Goal: Find specific fact: Find specific fact

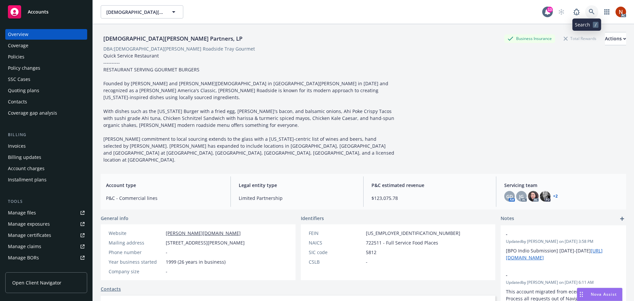
click at [589, 14] on icon at bounding box center [592, 12] width 6 height 6
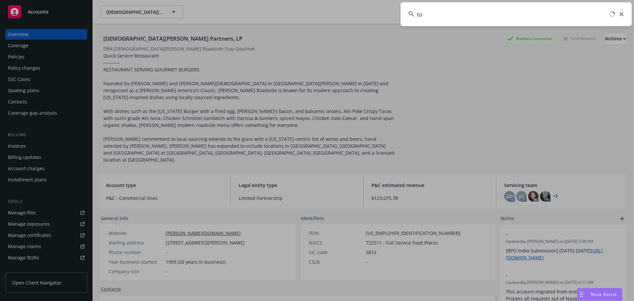
type input "t"
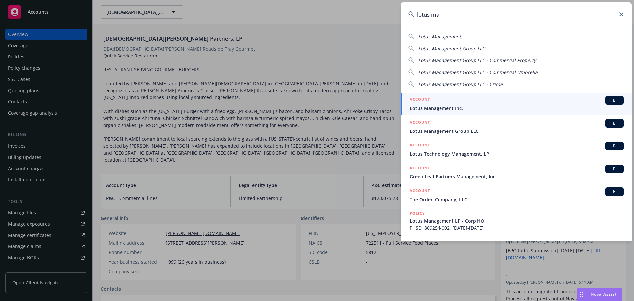
type input "lotus ma"
click at [474, 107] on span "Lotus Management Inc." at bounding box center [517, 108] width 214 height 7
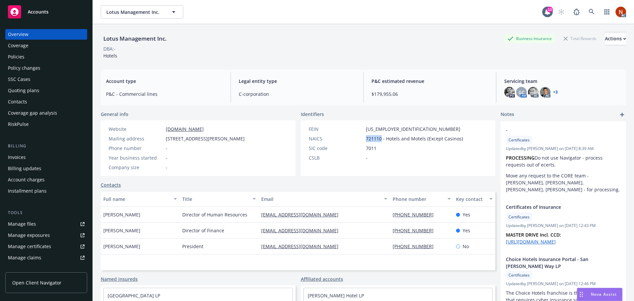
drag, startPoint x: 378, startPoint y: 138, endPoint x: 363, endPoint y: 139, distance: 14.6
click at [363, 139] on div "NAICS 721110 - Hotels and Motels (Except Casinos)" at bounding box center [386, 138] width 160 height 7
copy span "721110"
